Goal: Transaction & Acquisition: Purchase product/service

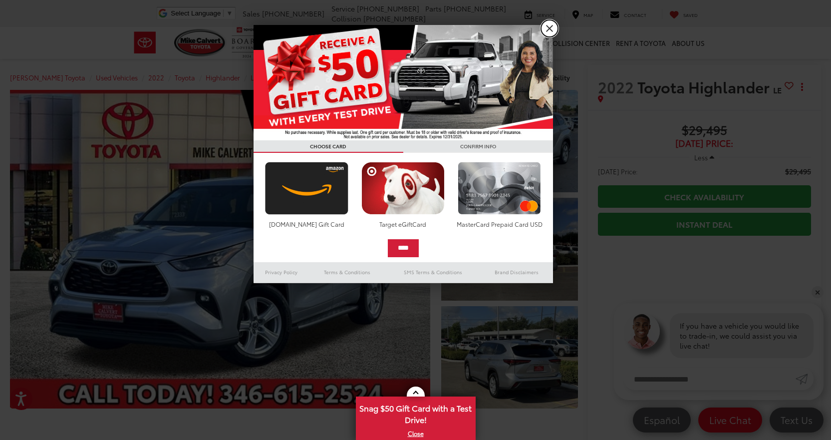
click at [546, 28] on link "X" at bounding box center [549, 28] width 17 height 17
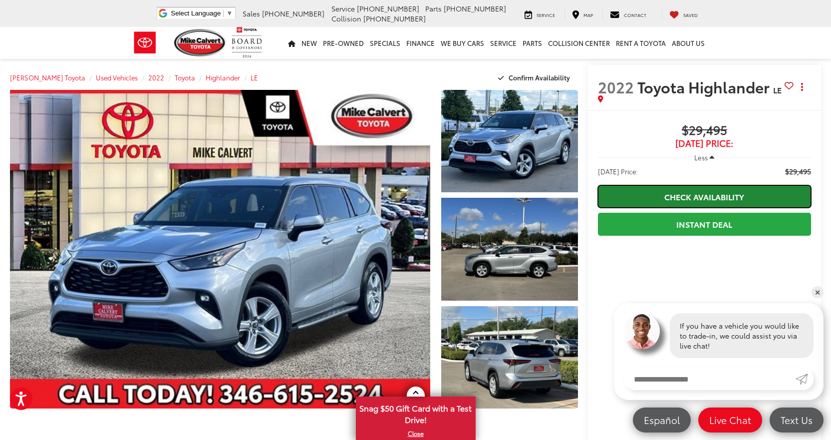
click at [686, 191] on link "Check Availability" at bounding box center [704, 196] width 213 height 22
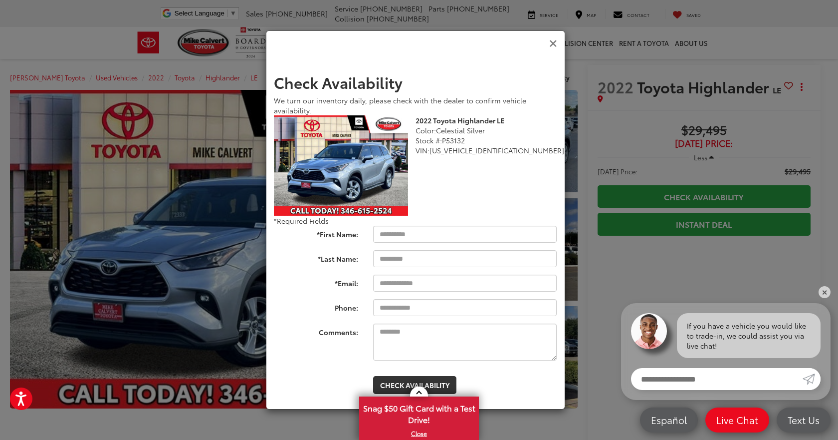
click at [552, 44] on icon "Close" at bounding box center [553, 43] width 8 height 10
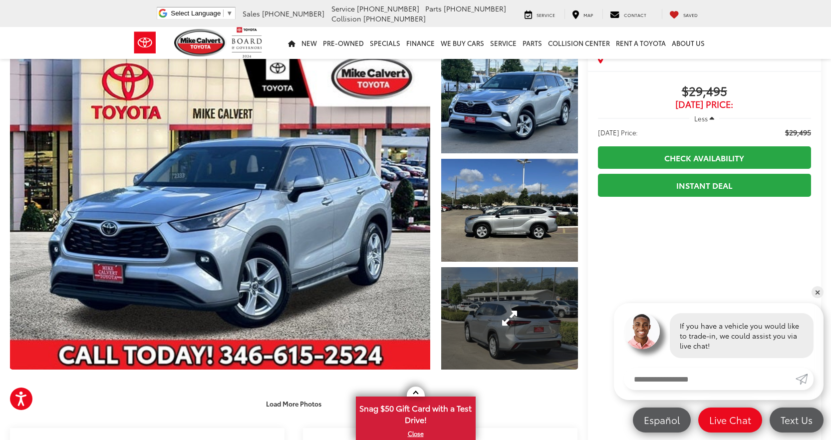
scroll to position [100, 0]
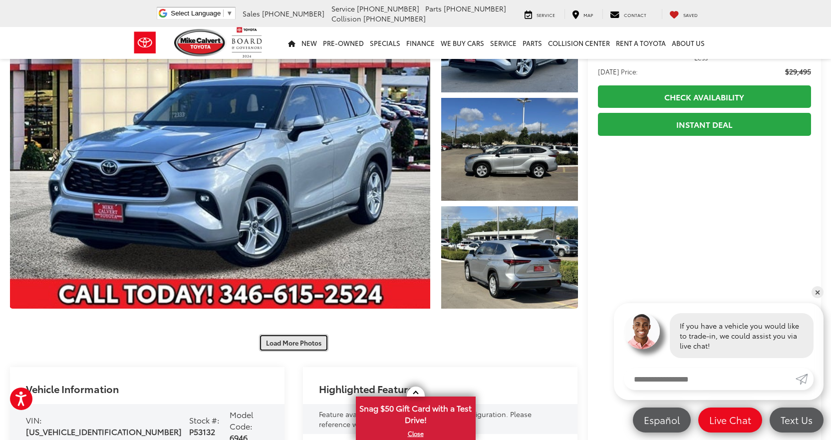
click at [304, 343] on button "Load More Photos" at bounding box center [293, 342] width 69 height 17
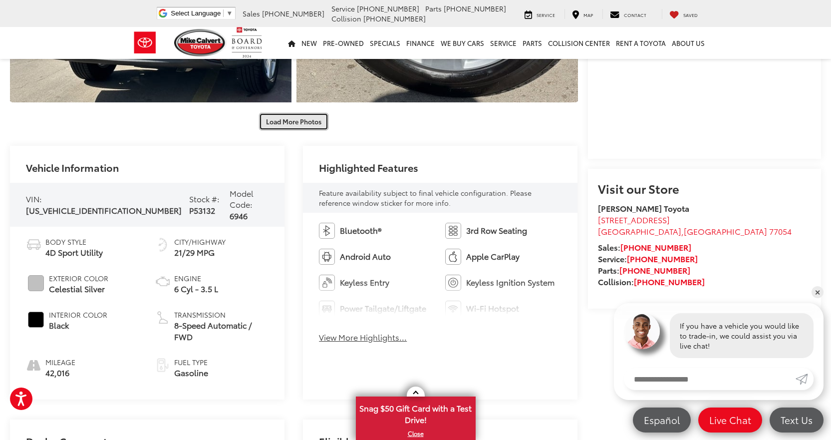
scroll to position [748, 0]
click at [293, 121] on button "Load More Photos" at bounding box center [293, 120] width 69 height 17
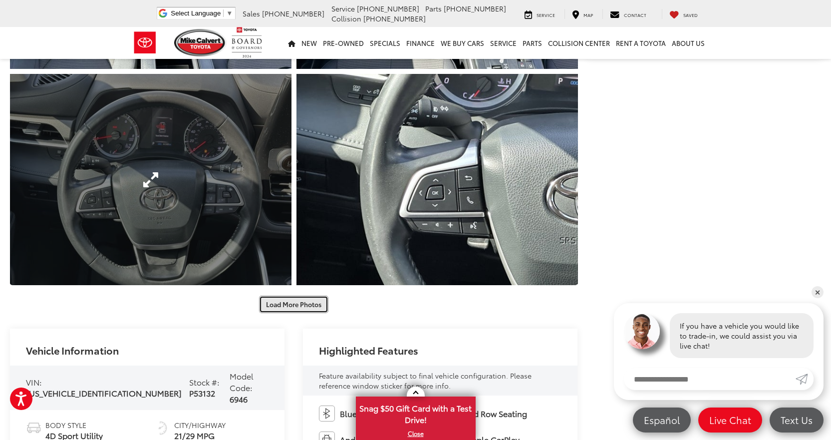
scroll to position [998, 0]
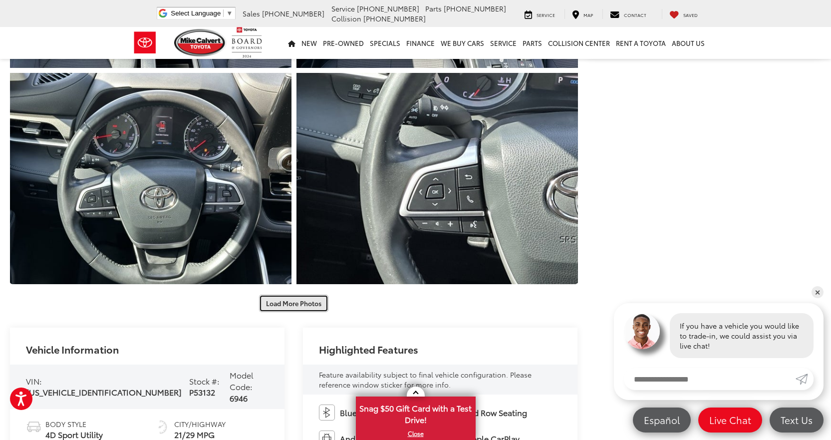
click at [309, 301] on button "Load More Photos" at bounding box center [293, 302] width 69 height 17
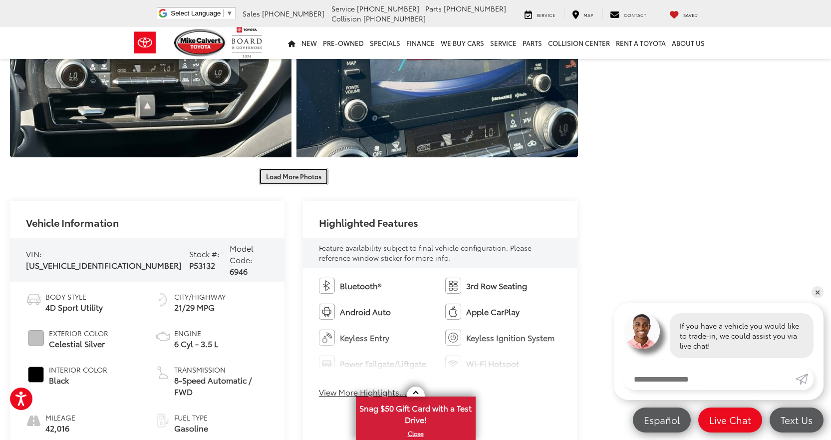
scroll to position [1597, 0]
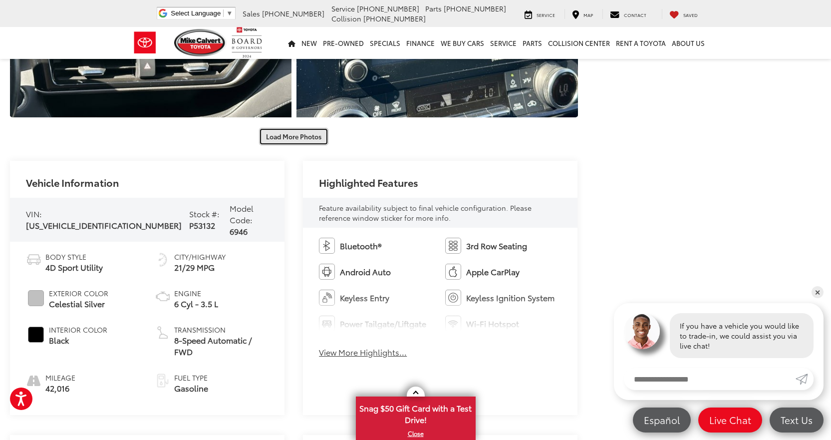
click at [286, 136] on button "Load More Photos" at bounding box center [293, 136] width 69 height 17
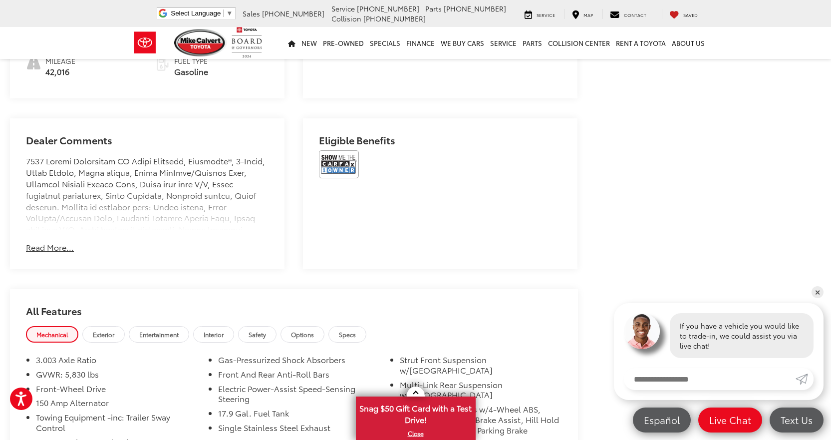
scroll to position [2345, 0]
click at [34, 241] on button "Read More..." at bounding box center [50, 246] width 48 height 11
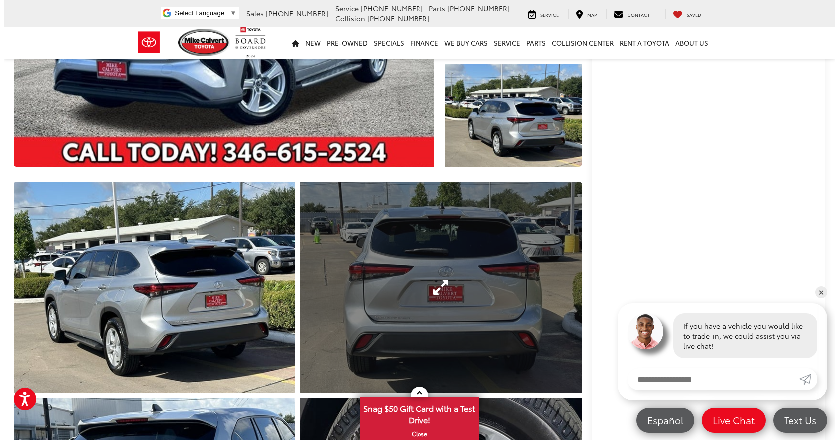
scroll to position [100, 0]
